Goal: Navigation & Orientation: Find specific page/section

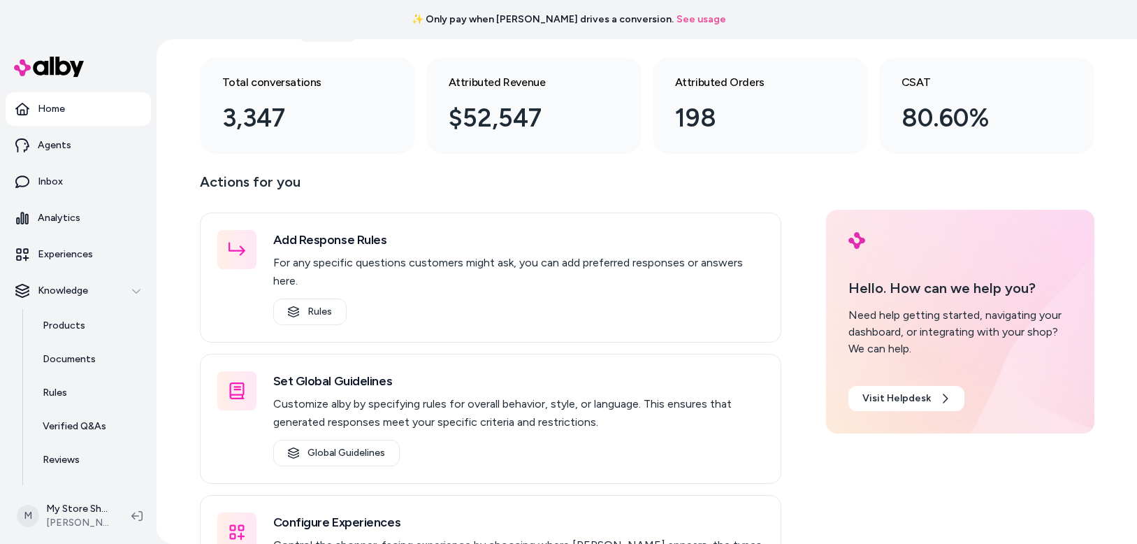
scroll to position [76, 0]
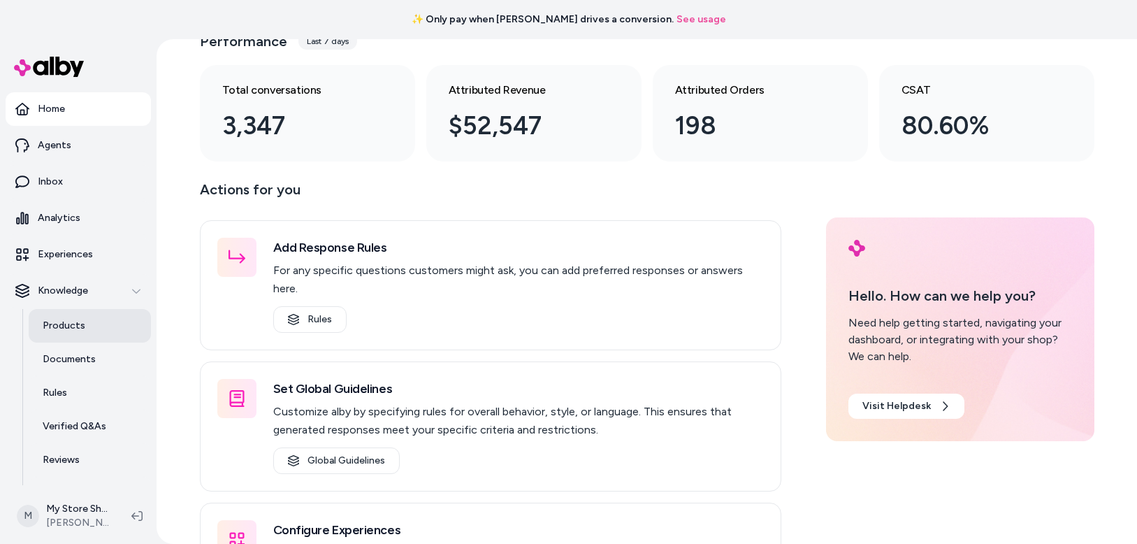
click at [51, 319] on p "Products" at bounding box center [64, 326] width 43 height 14
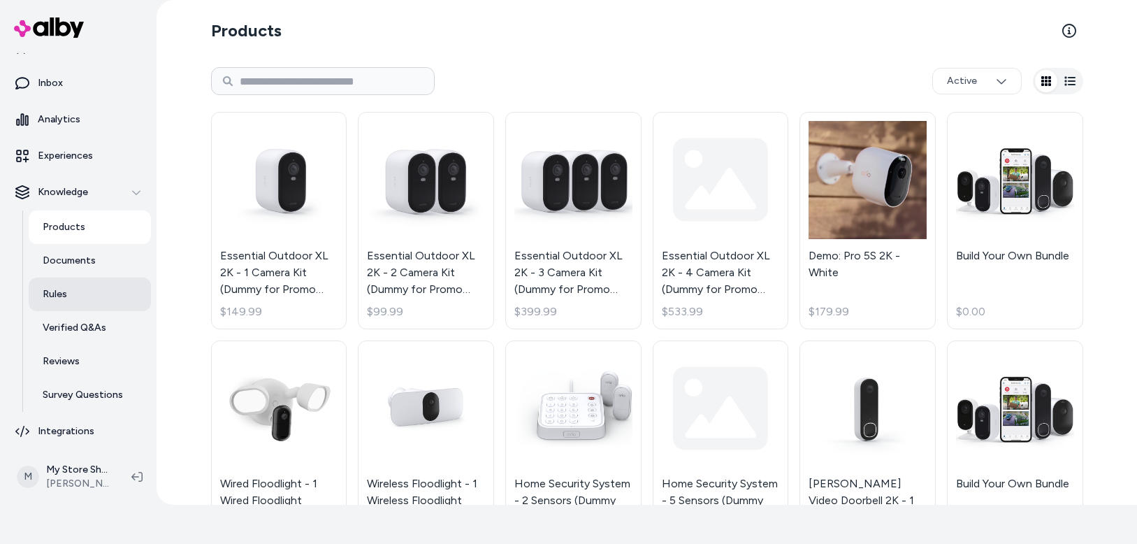
scroll to position [62, 0]
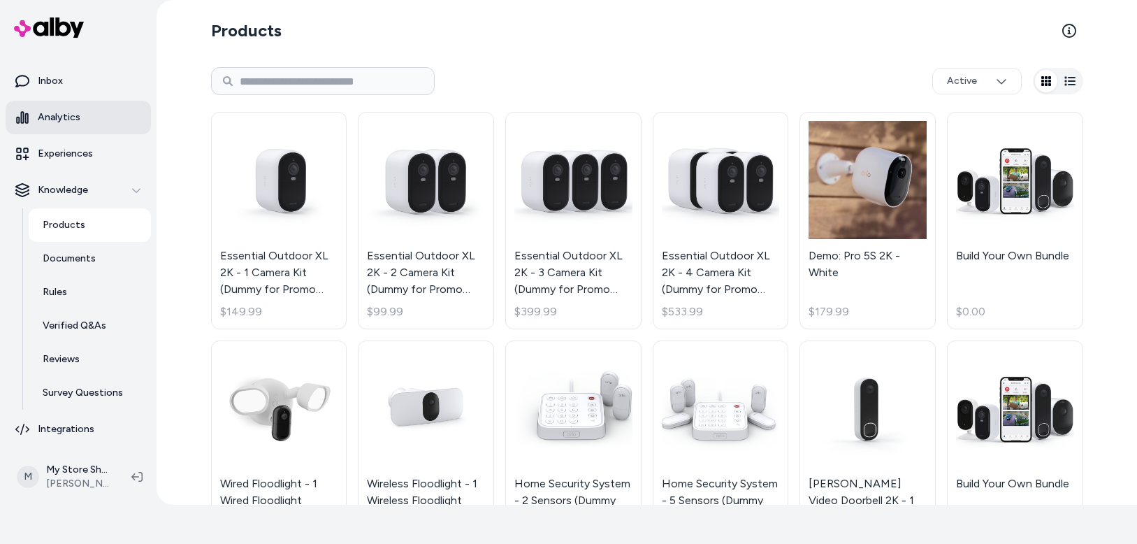
click at [69, 114] on p "Analytics" at bounding box center [59, 117] width 43 height 14
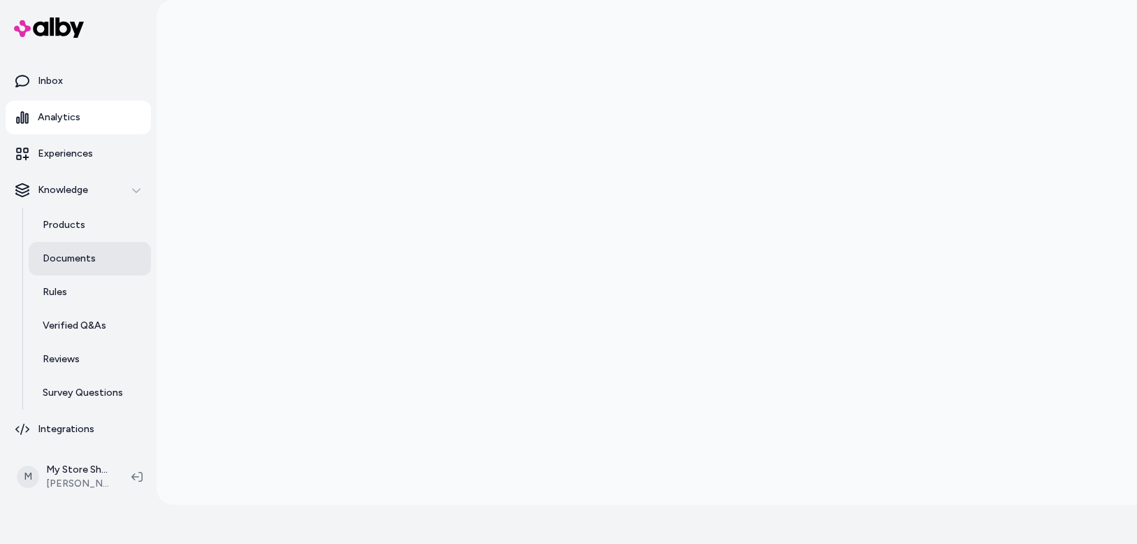
click at [77, 265] on p "Documents" at bounding box center [69, 259] width 53 height 14
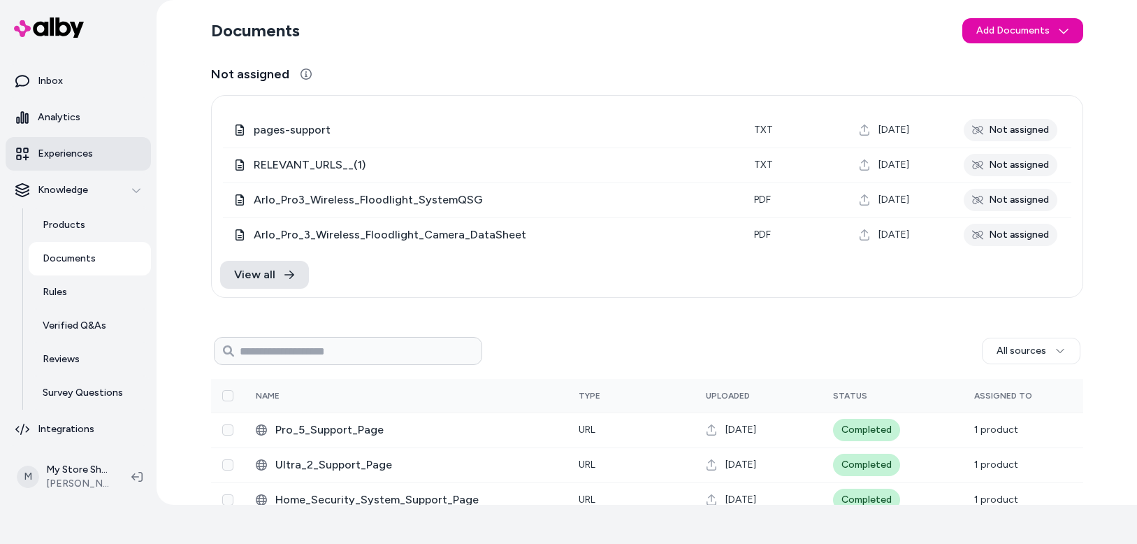
click at [85, 157] on p "Experiences" at bounding box center [65, 154] width 55 height 14
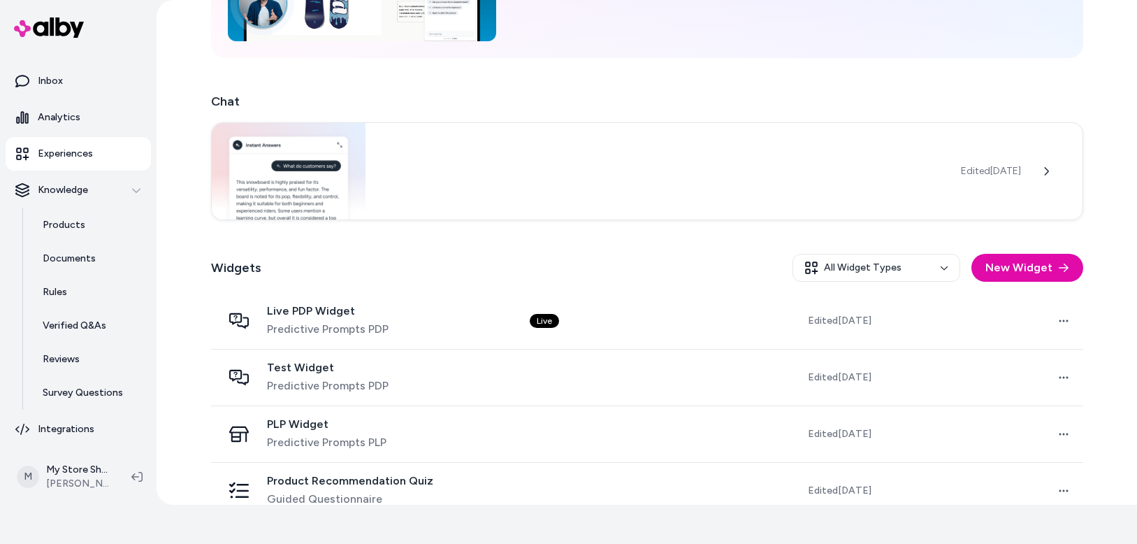
scroll to position [202, 0]
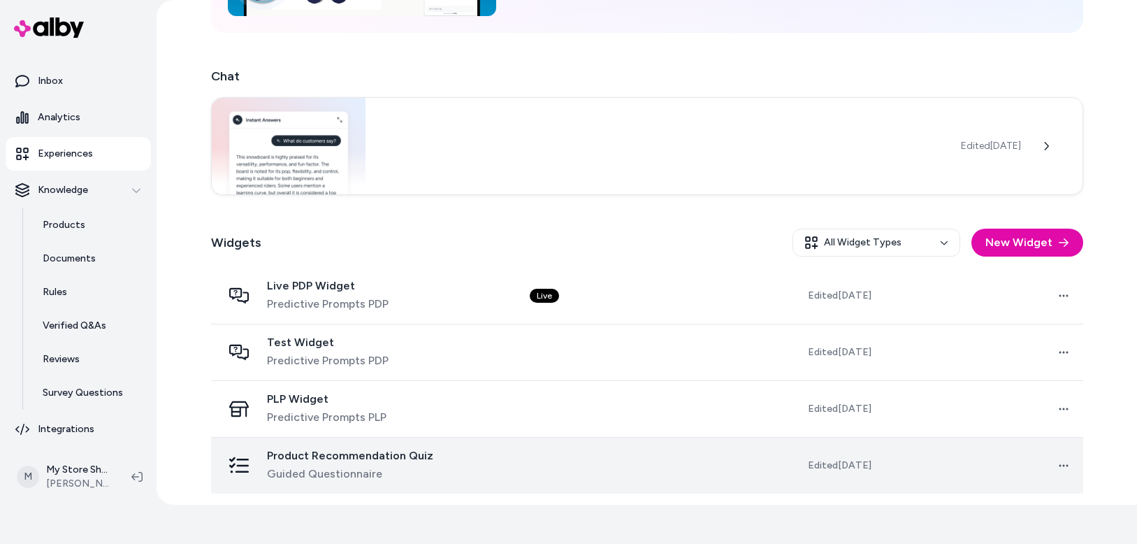
click at [312, 450] on span "Product Recommendation Quiz" at bounding box center [350, 456] width 166 height 14
